Goal: Check status: Check status

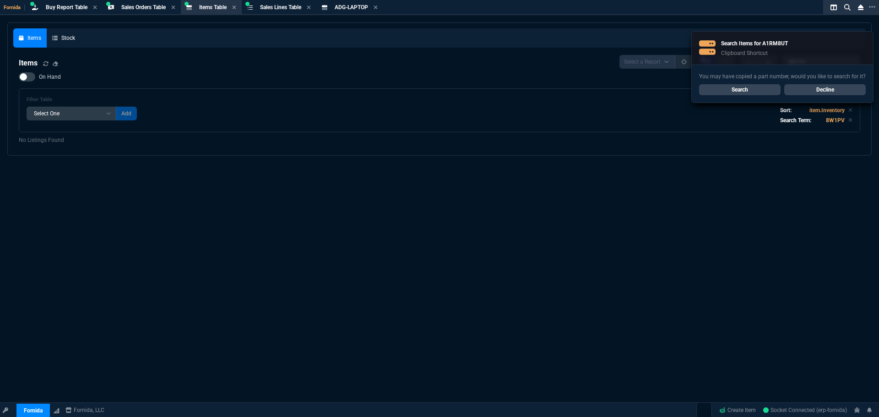
select select "9: OCAM"
select select
click at [735, 92] on link "Search" at bounding box center [740, 89] width 82 height 11
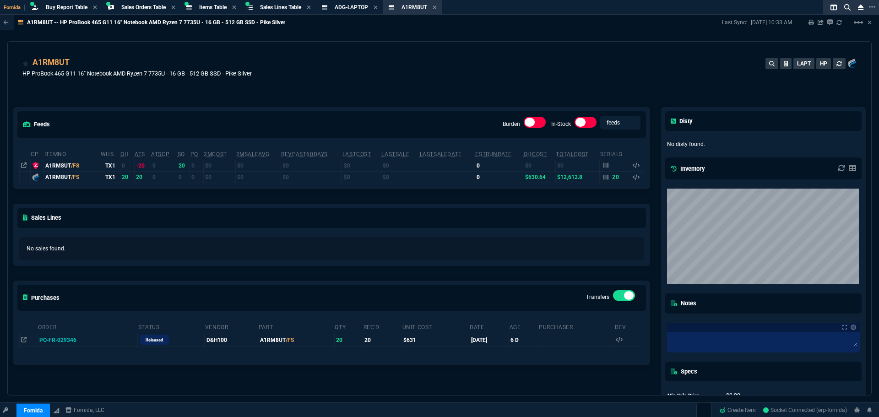
drag, startPoint x: 26, startPoint y: 340, endPoint x: 33, endPoint y: 340, distance: 7.3
click at [26, 340] on icon at bounding box center [23, 339] width 5 height 5
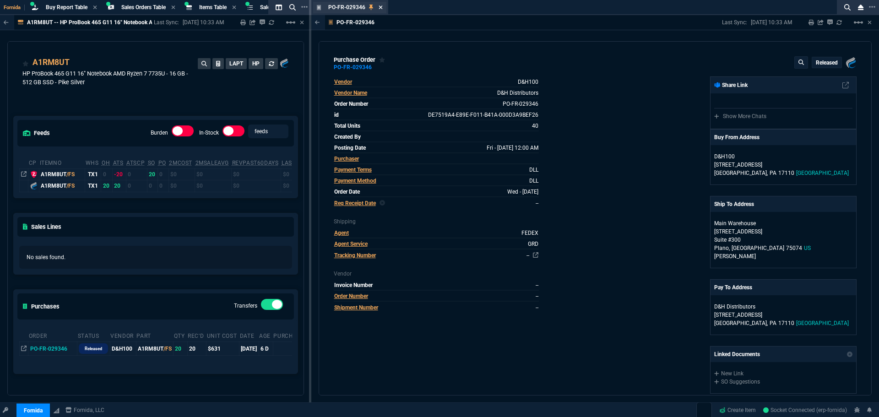
click at [380, 8] on icon at bounding box center [381, 7] width 4 height 4
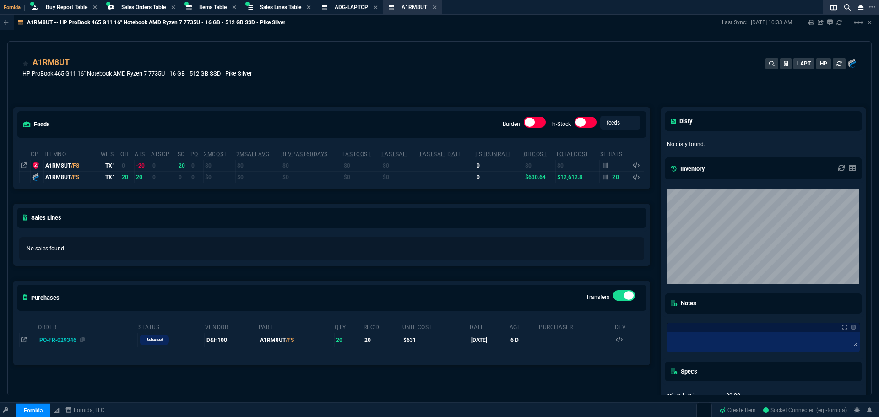
click at [48, 339] on span "PO-FR-029346" at bounding box center [57, 340] width 37 height 6
click at [79, 341] on div "PO-FR-029346" at bounding box center [87, 340] width 97 height 8
click at [84, 338] on div "PO-FR-029346" at bounding box center [87, 340] width 97 height 8
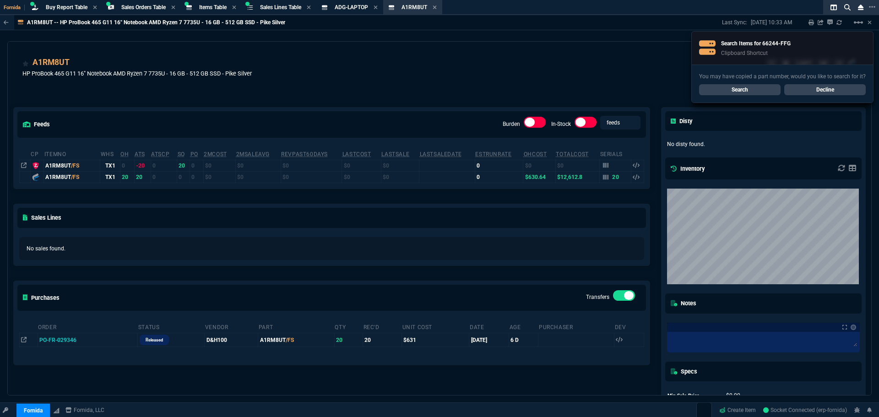
click at [767, 89] on link "Search" at bounding box center [740, 89] width 82 height 11
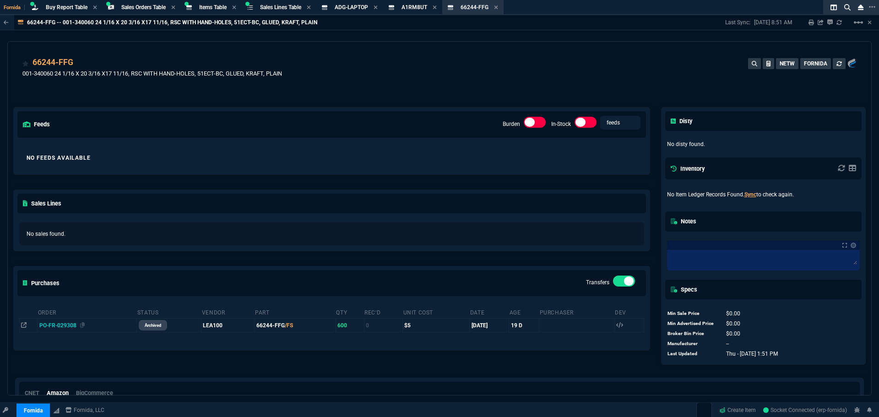
click at [60, 323] on div "PO-FR-029308" at bounding box center [87, 325] width 96 height 8
click at [28, 327] on td at bounding box center [29, 326] width 18 height 14
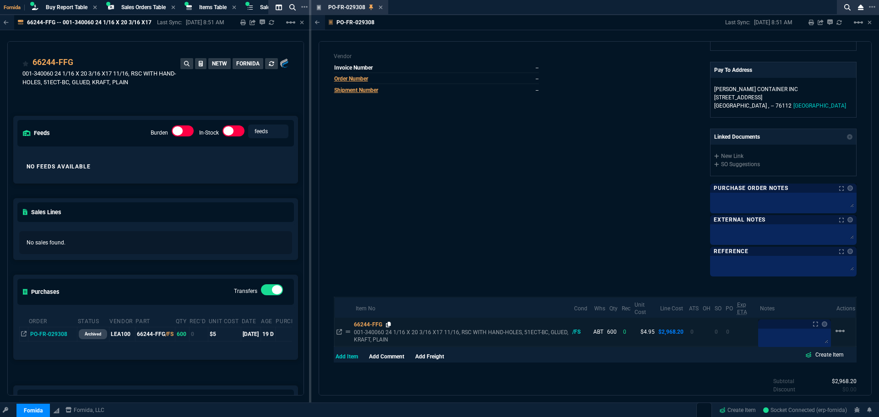
click at [390, 325] on icon at bounding box center [388, 324] width 5 height 5
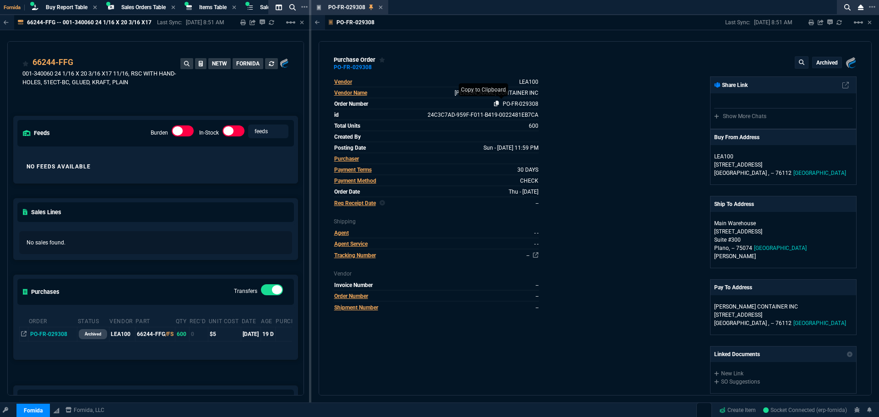
click at [495, 103] on icon at bounding box center [496, 103] width 5 height 5
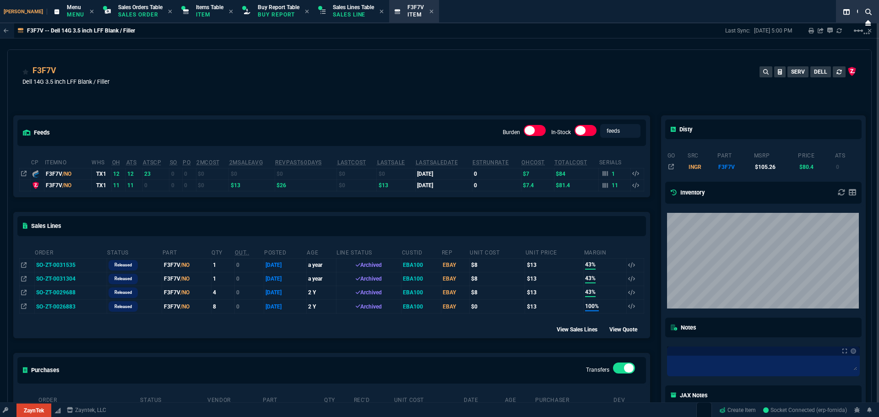
select select "9: OCAM"
